Goal: Check status: Check status

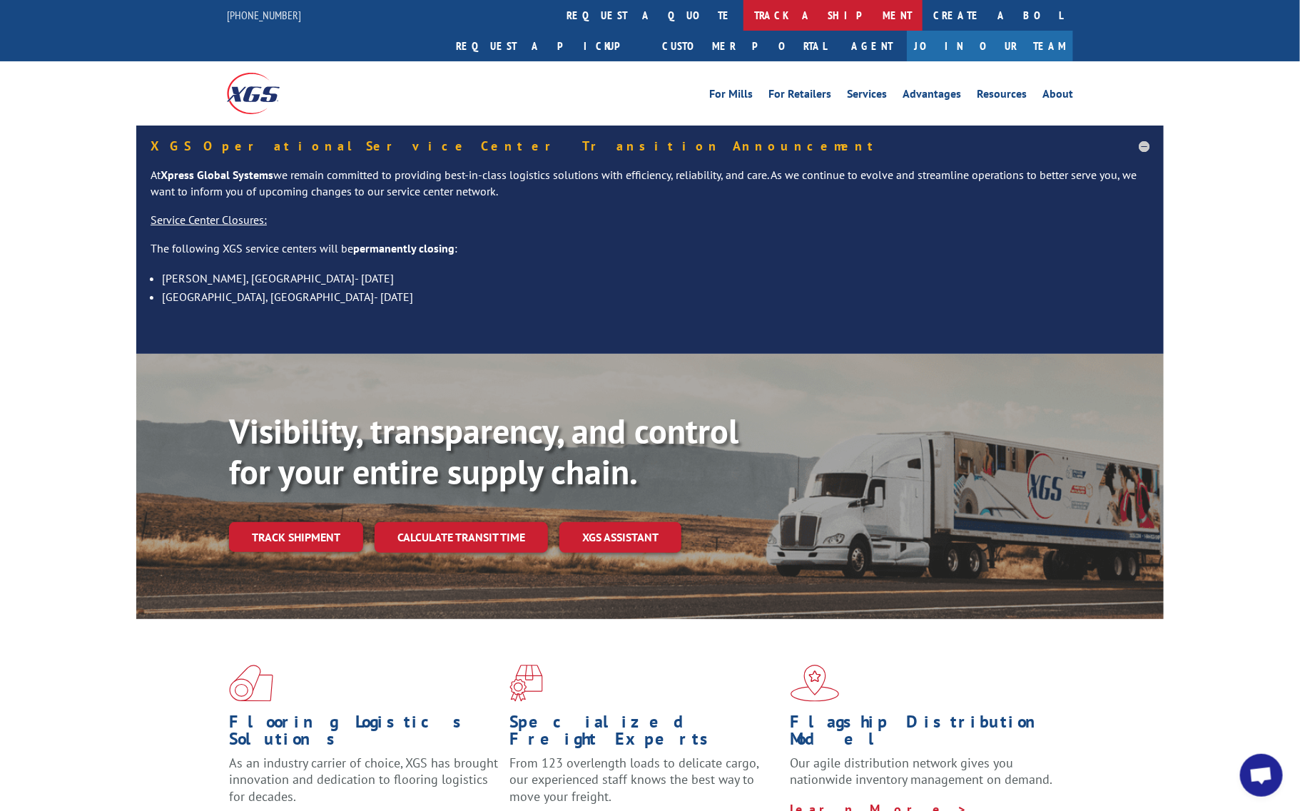
click at [743, 4] on link "track a shipment" at bounding box center [832, 15] width 179 height 31
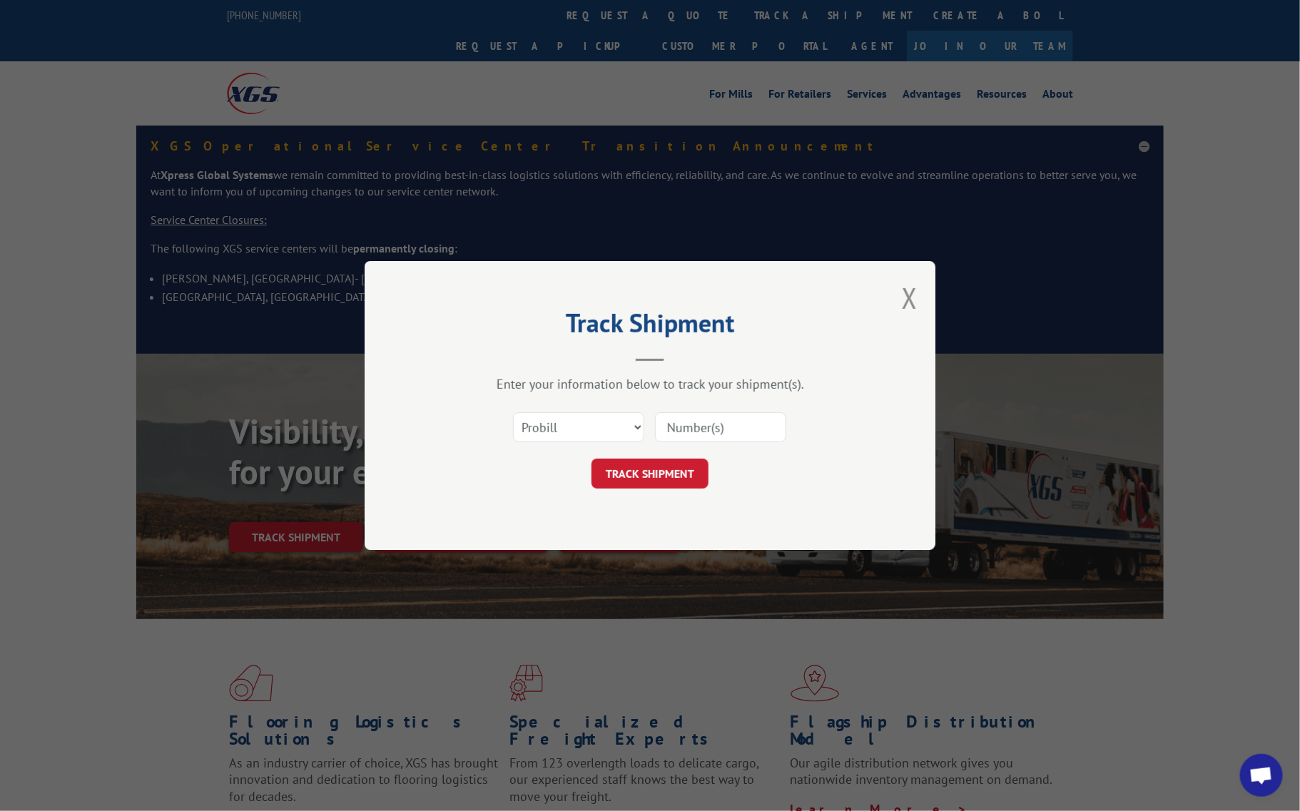
click at [742, 419] on input at bounding box center [720, 427] width 131 height 30
type input "17592030"
click button "TRACK SHIPMENT" at bounding box center [649, 474] width 117 height 30
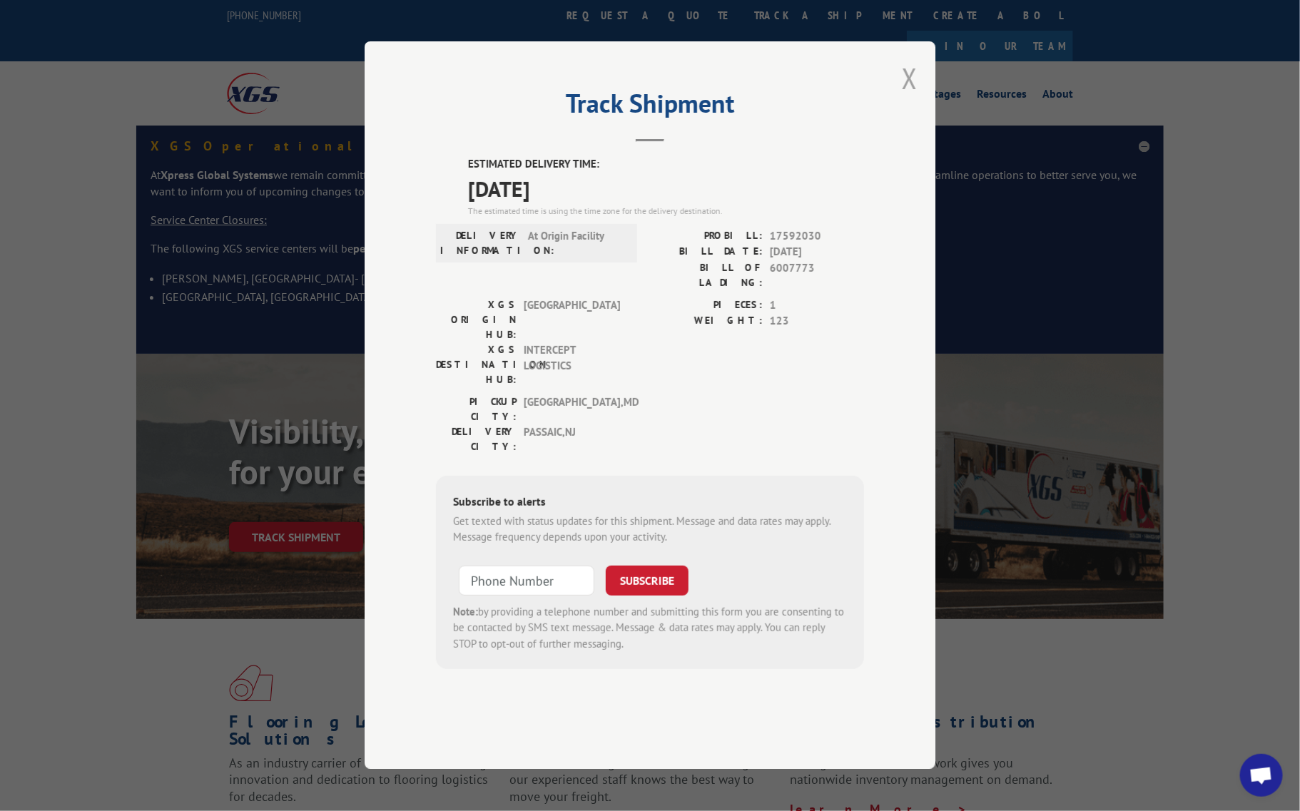
click at [907, 97] on button "Close modal" at bounding box center [910, 78] width 16 height 38
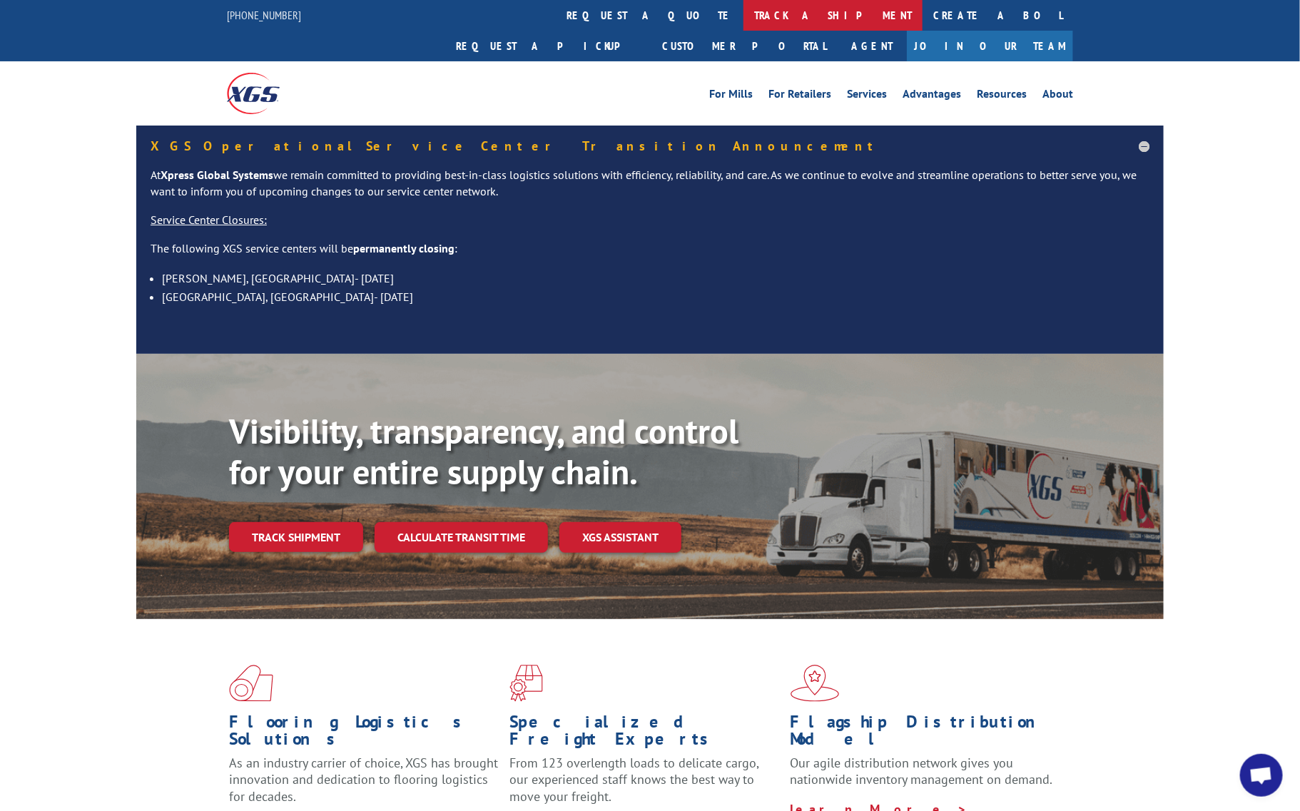
click at [743, 16] on link "track a shipment" at bounding box center [832, 15] width 179 height 31
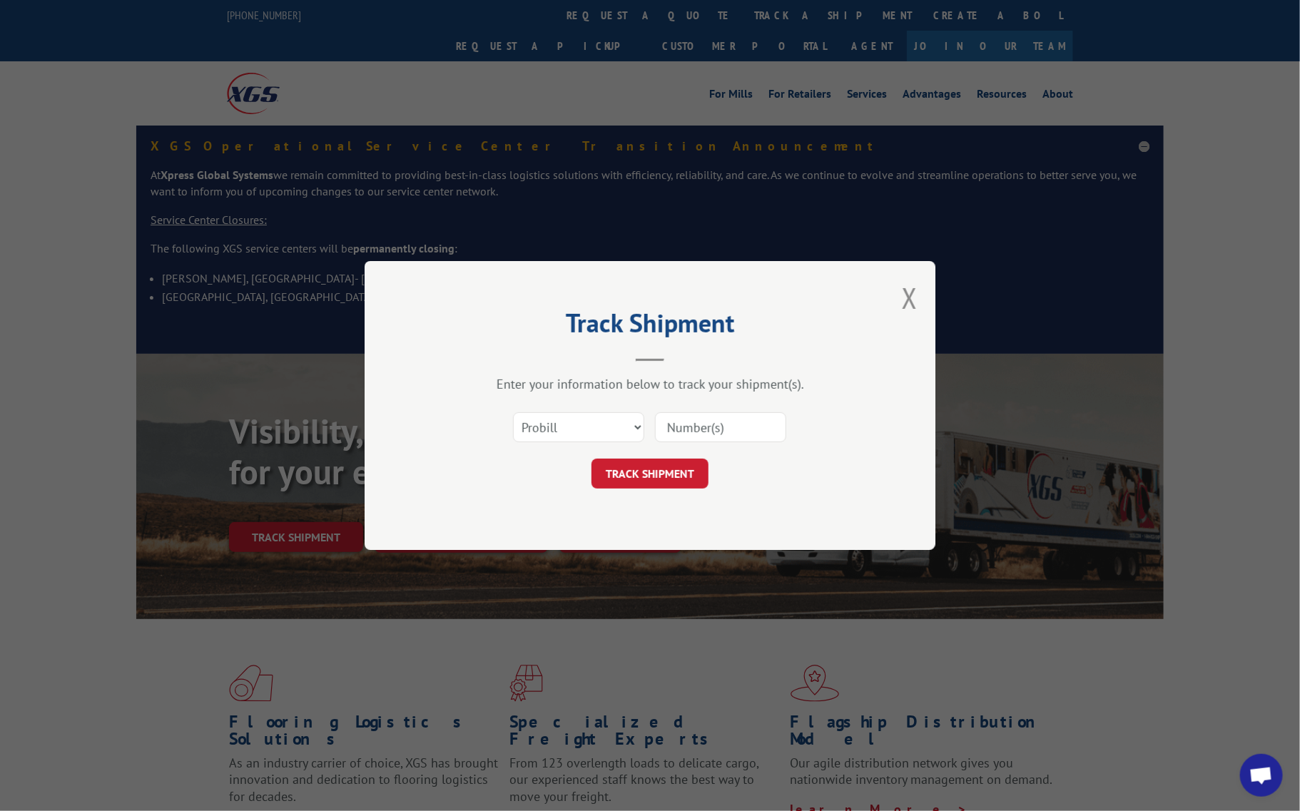
click at [689, 437] on input at bounding box center [720, 427] width 131 height 30
type input "17564456"
click button "TRACK SHIPMENT" at bounding box center [649, 474] width 117 height 30
